Goal: Task Accomplishment & Management: Use online tool/utility

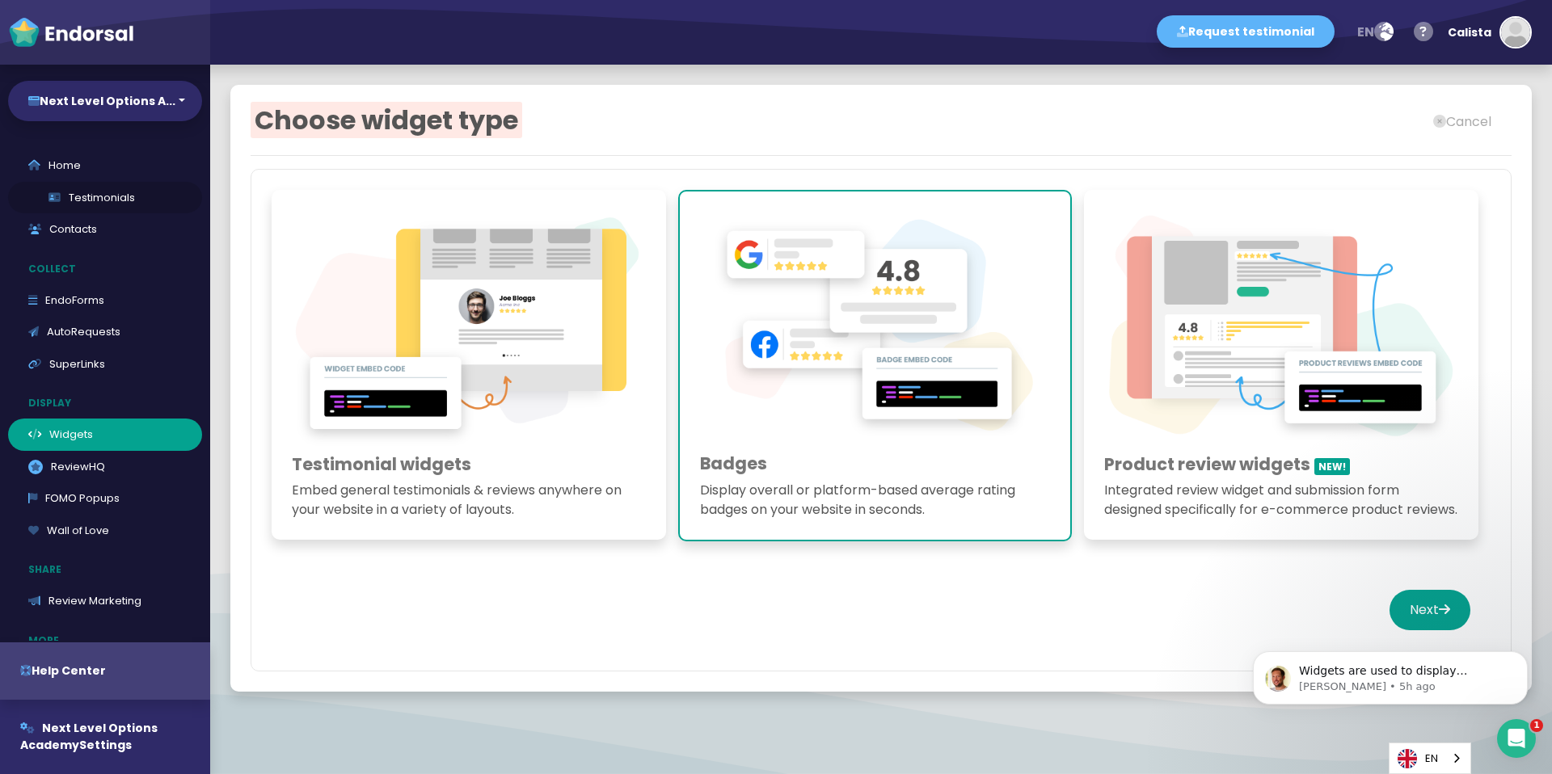
click at [140, 195] on link "Testimonials" at bounding box center [105, 198] width 194 height 32
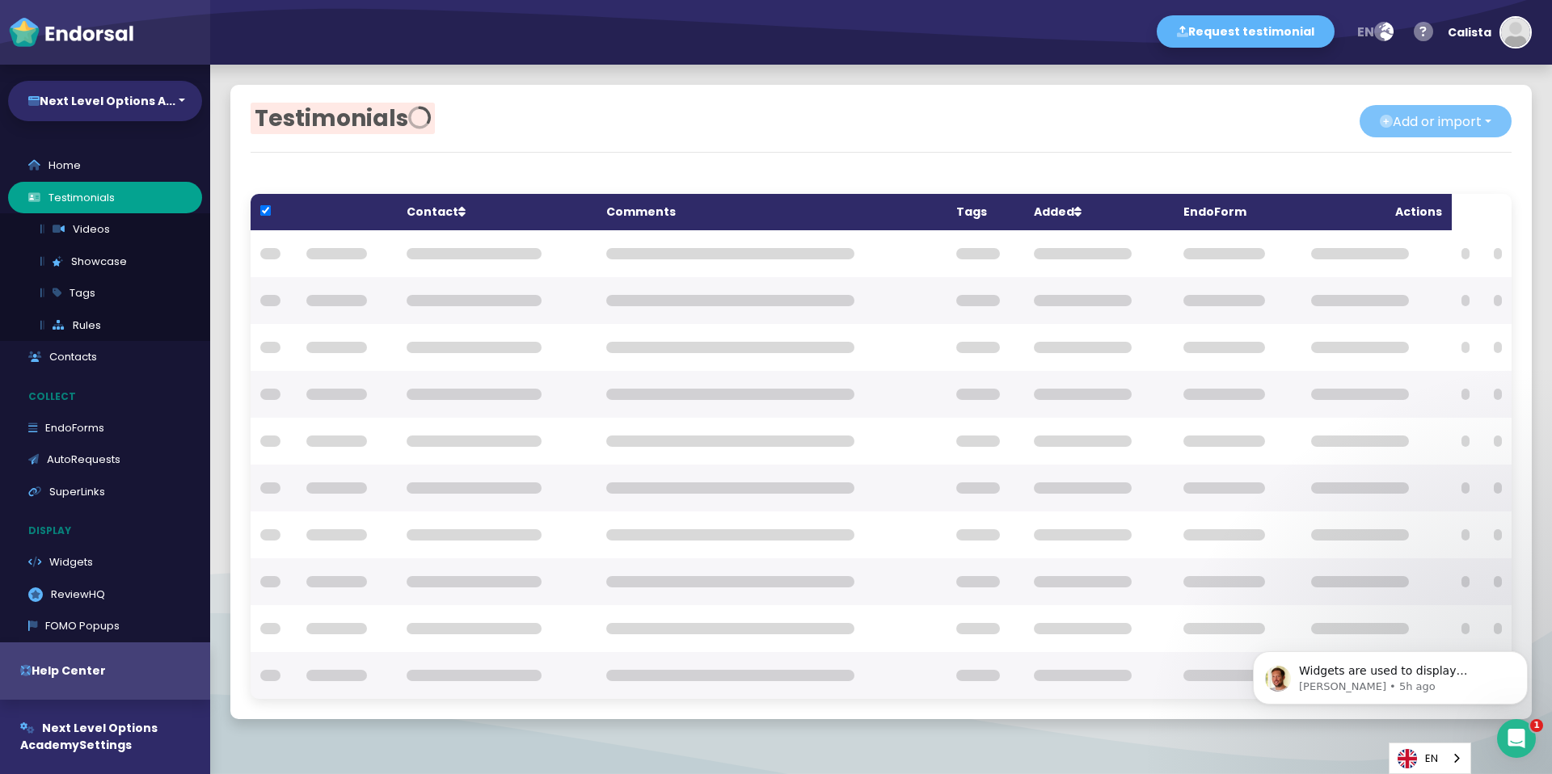
checkbox input "true"
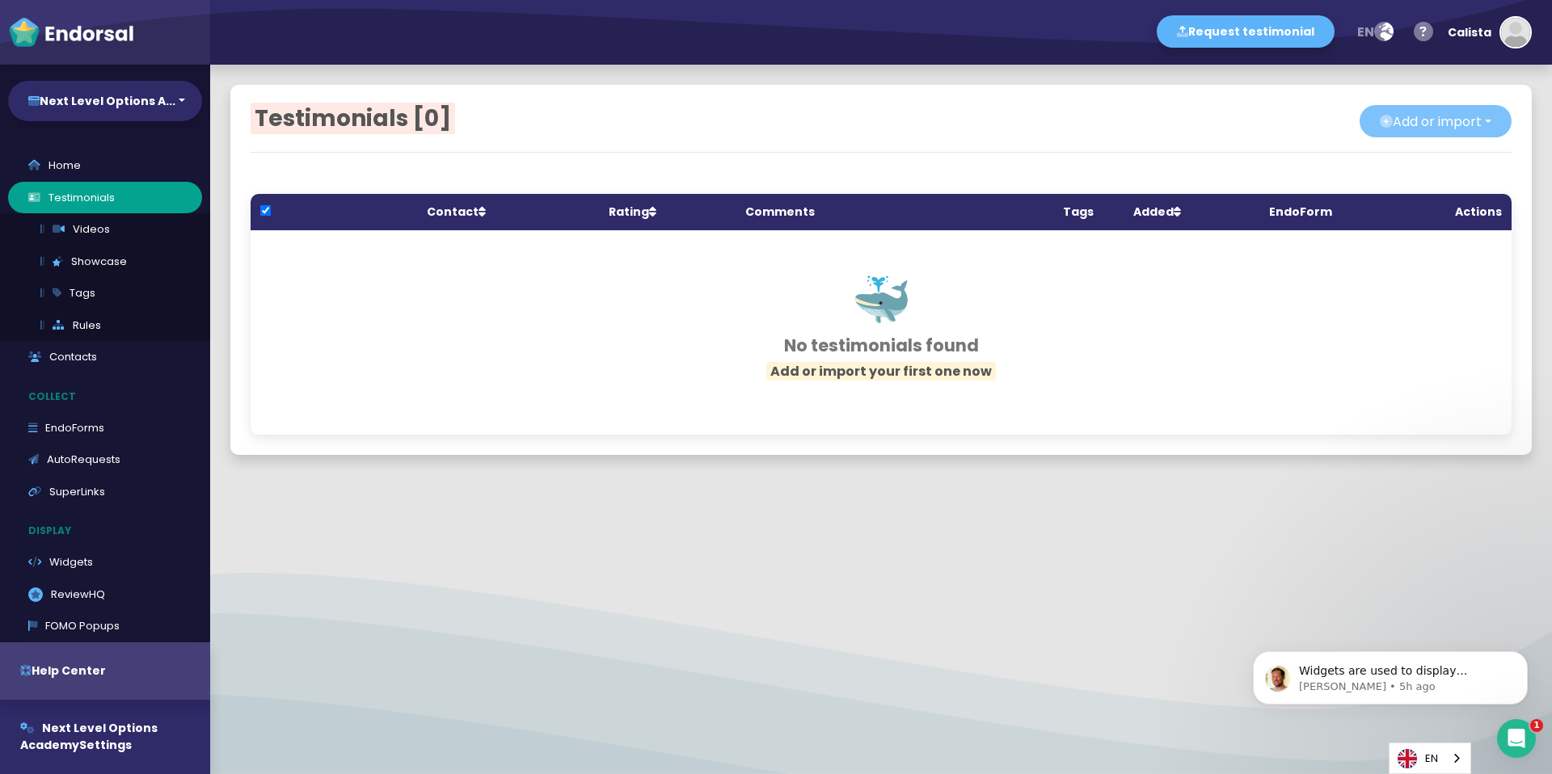
click at [1386, 112] on button "Add or import" at bounding box center [1436, 121] width 152 height 32
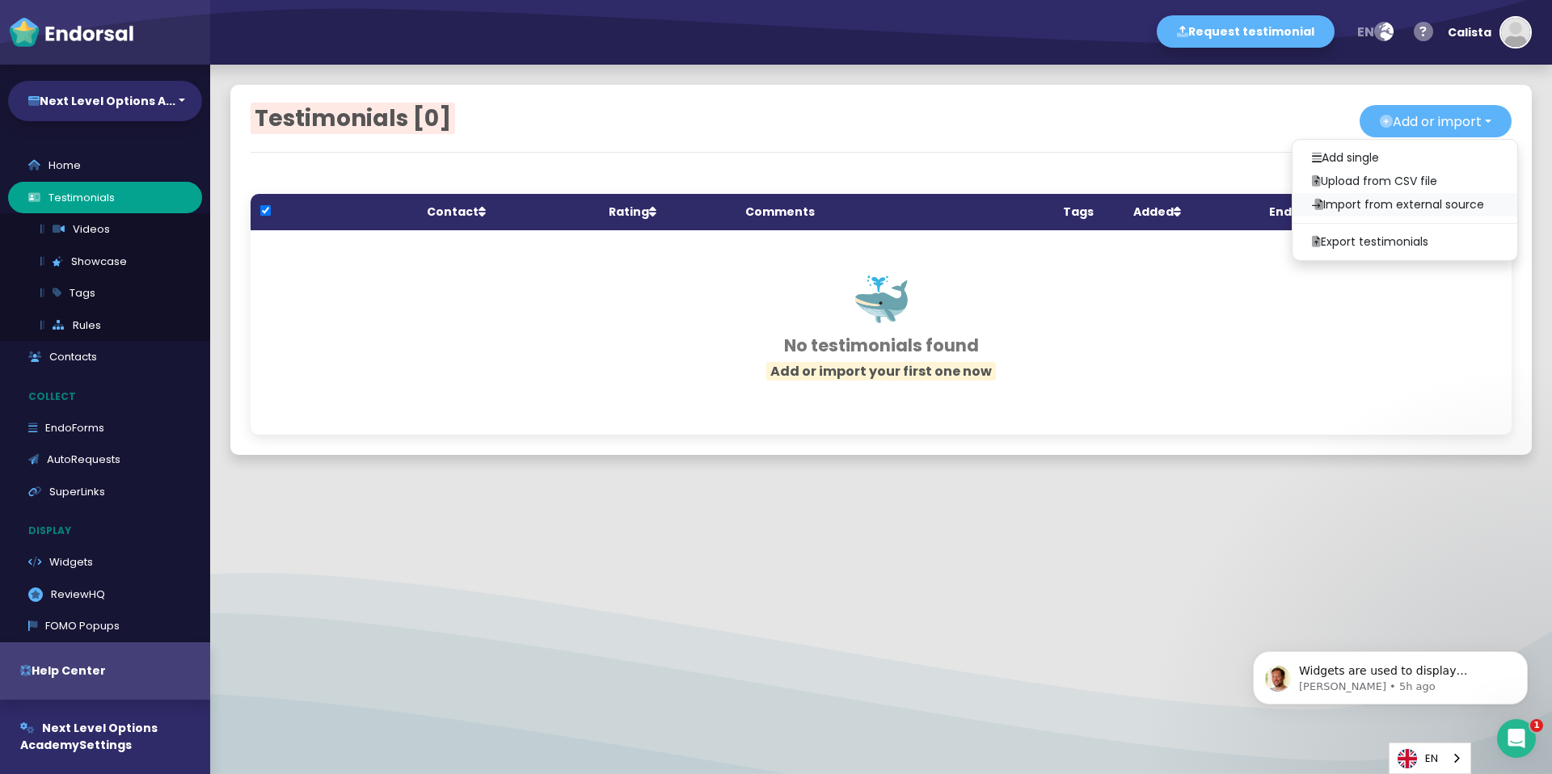
click at [1391, 203] on link "Import from external source" at bounding box center [1405, 204] width 225 height 23
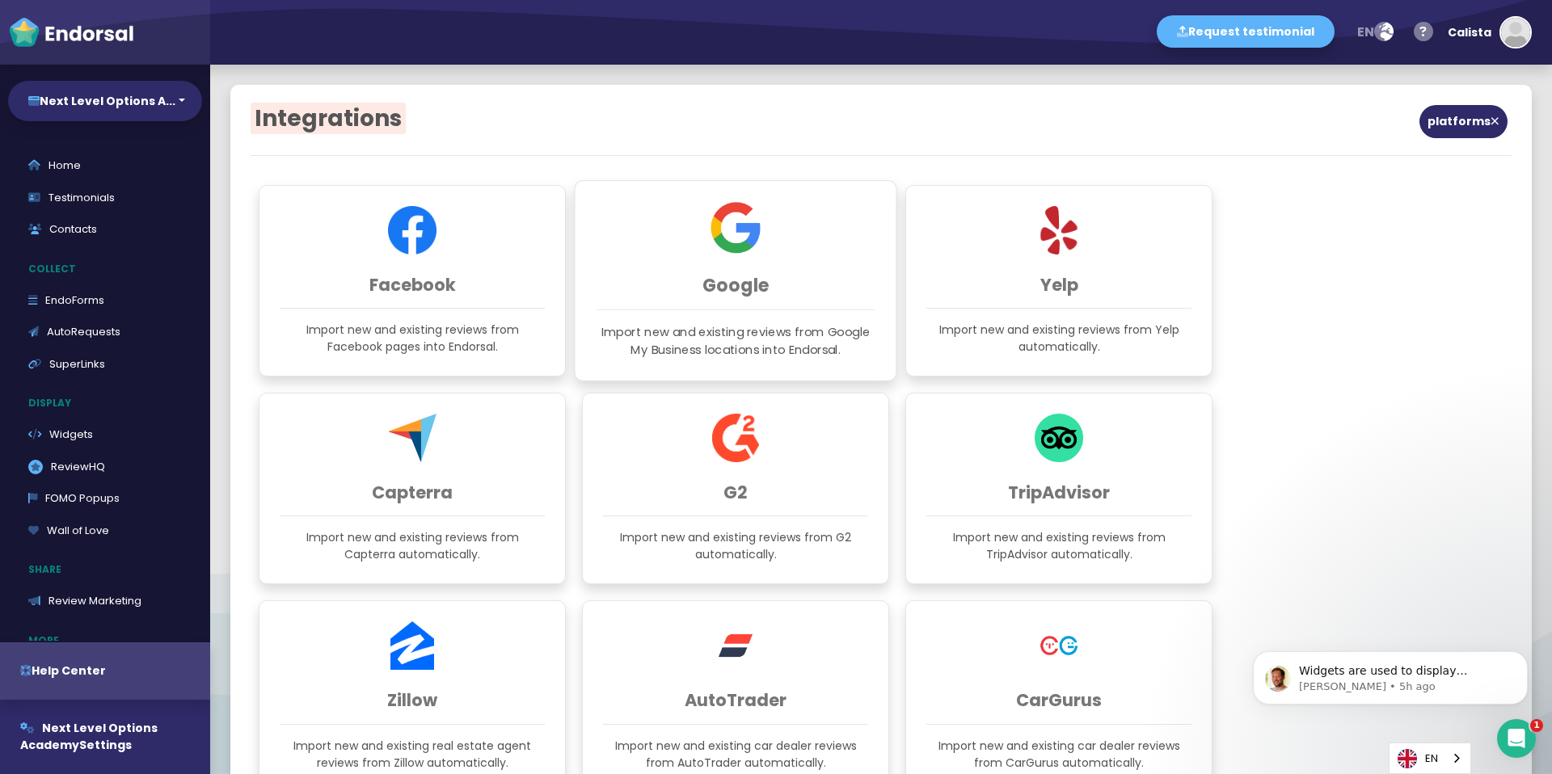
click at [711, 247] on img at bounding box center [736, 227] width 51 height 51
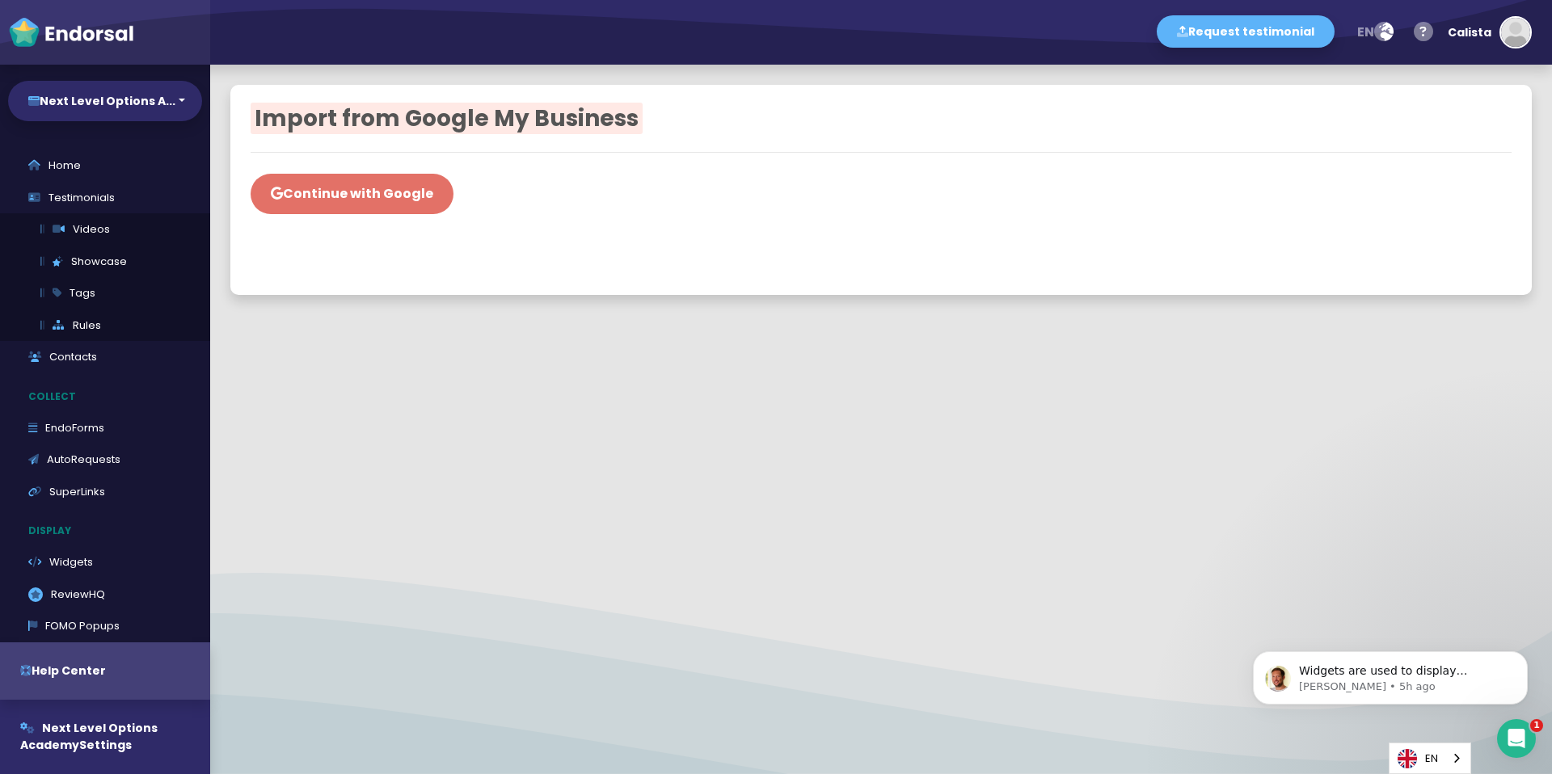
click at [413, 194] on button "Continue with Google" at bounding box center [352, 194] width 203 height 40
